Goal: Task Accomplishment & Management: Complete application form

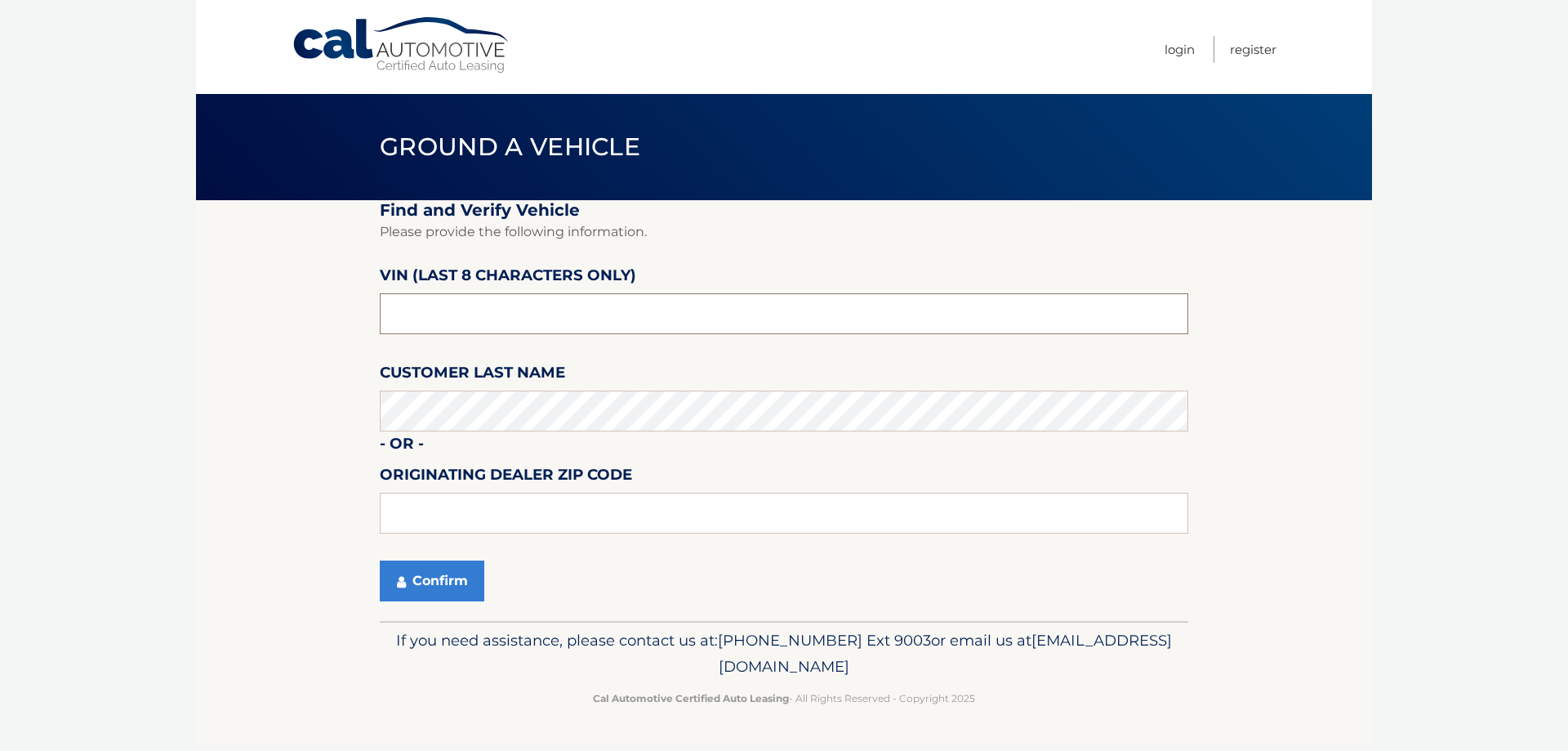
click at [484, 321] on input "text" at bounding box center [784, 313] width 808 height 41
drag, startPoint x: 480, startPoint y: 324, endPoint x: 354, endPoint y: 307, distance: 127.1
click at [355, 307] on section "Find and Verify Vehicle Please provide the following information. VIN (last 8 c…" at bounding box center [784, 410] width 1176 height 421
type input "NPN57221"
click at [411, 584] on button "Confirm" at bounding box center [431, 580] width 104 height 41
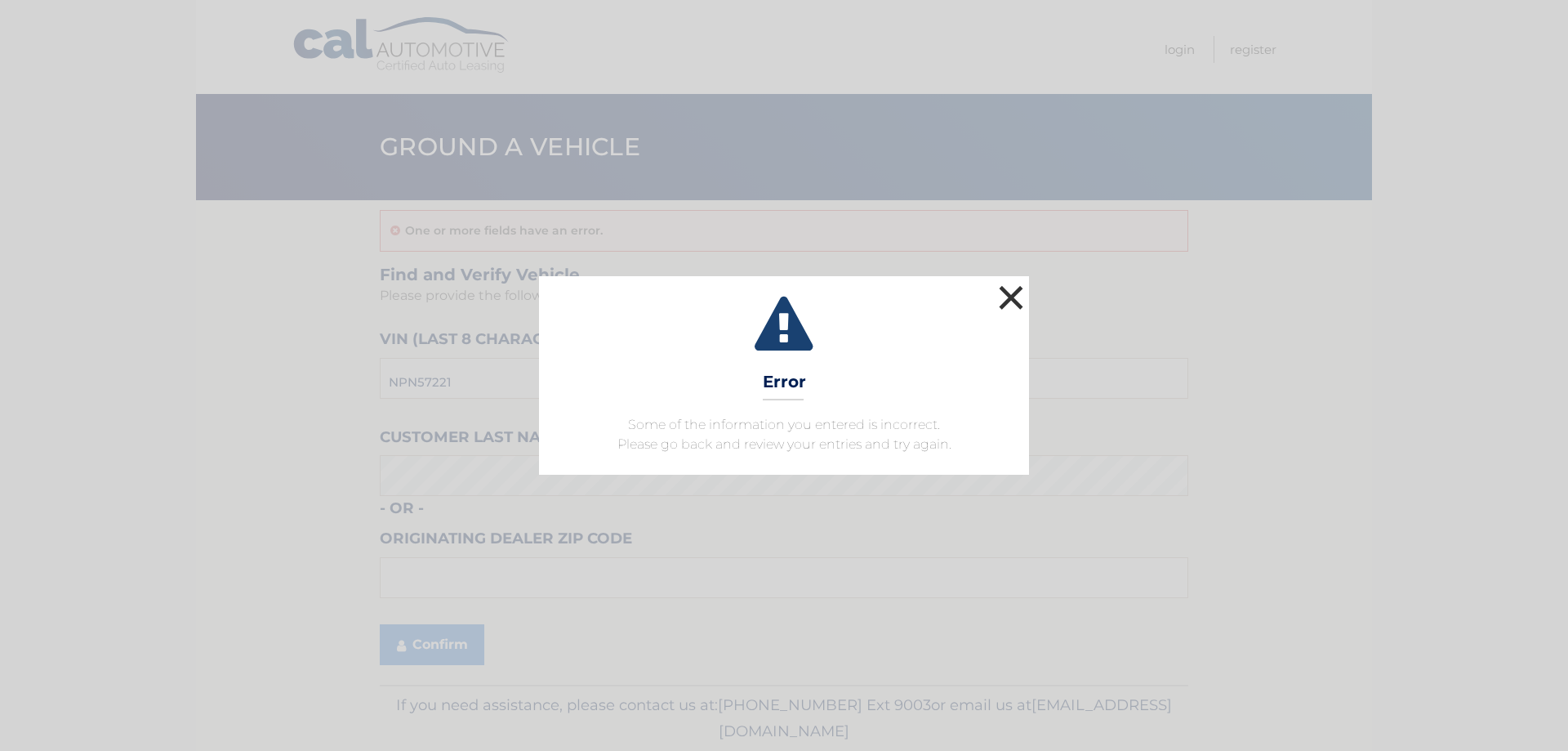
drag, startPoint x: 1015, startPoint y: 292, endPoint x: 1006, endPoint y: 297, distance: 10.3
click at [1011, 293] on button "×" at bounding box center [1011, 297] width 33 height 33
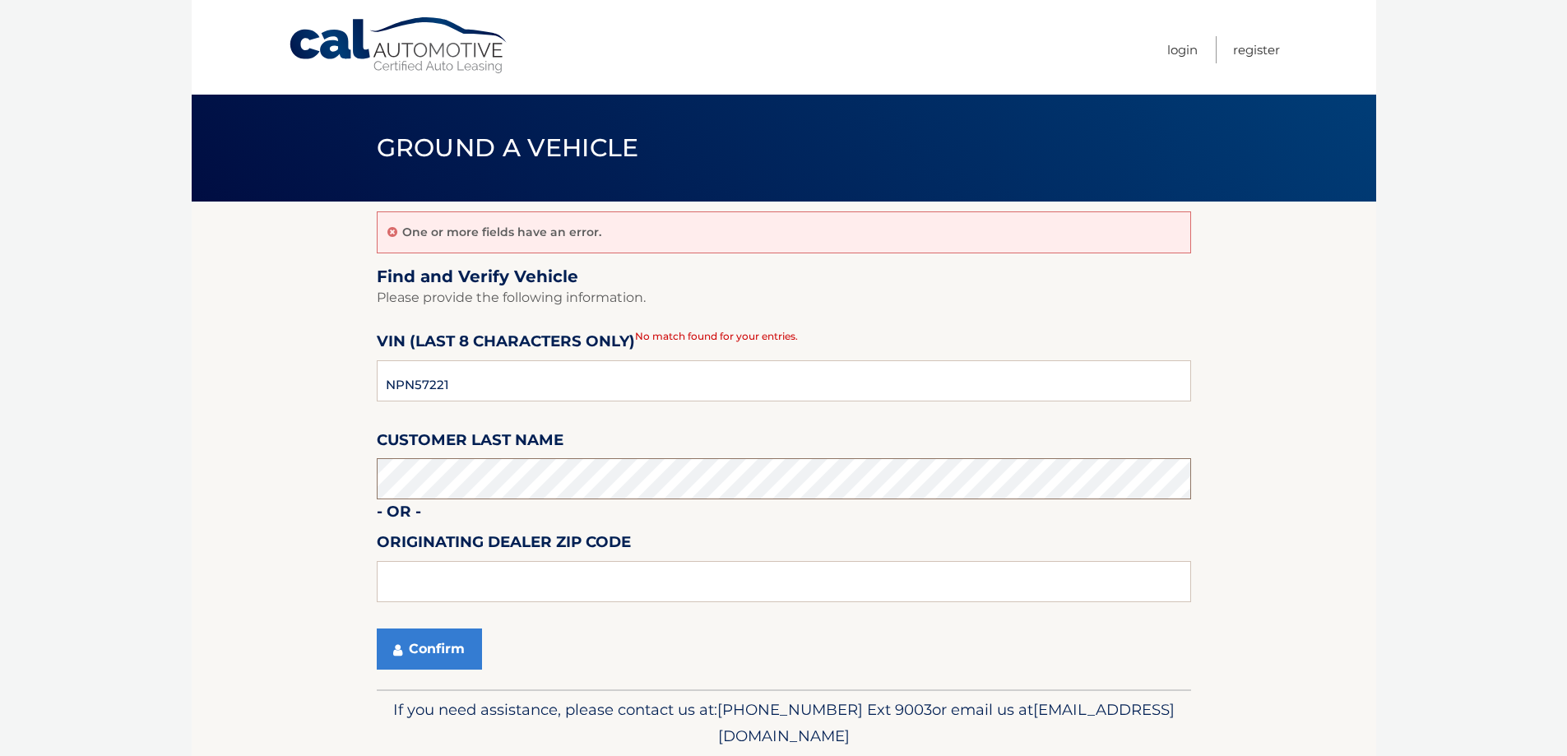
click at [325, 461] on section "One or more fields have an error. Find and Verify Vehicle Please provide the fo…" at bounding box center [784, 445] width 1184 height 488
click at [443, 656] on button "Confirm" at bounding box center [429, 648] width 105 height 41
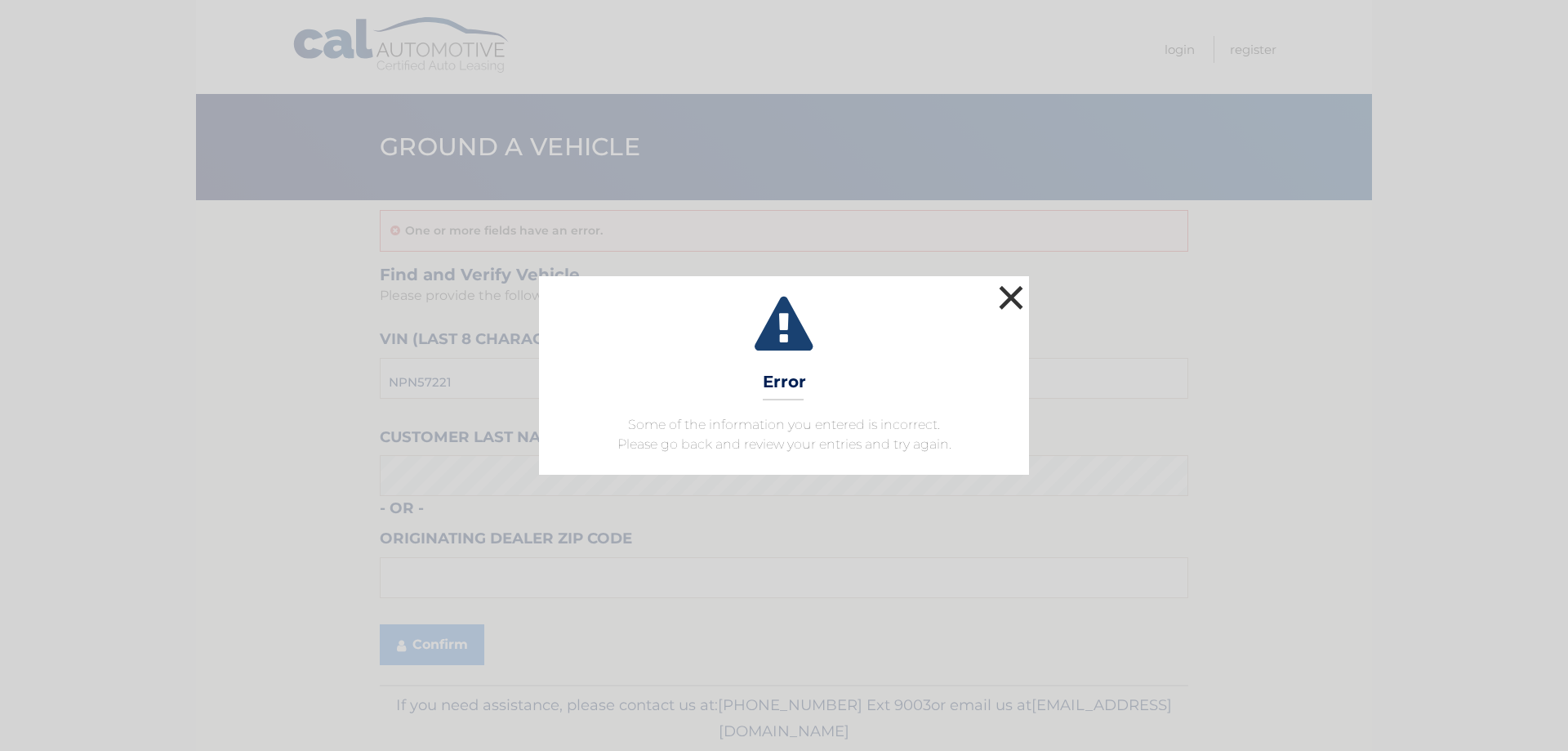
click at [1015, 298] on button "×" at bounding box center [1011, 297] width 33 height 33
